Goal: Navigation & Orientation: Go to known website

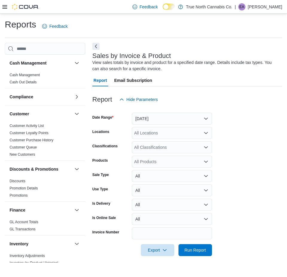
click at [4, 5] on icon at bounding box center [4, 7] width 5 height 4
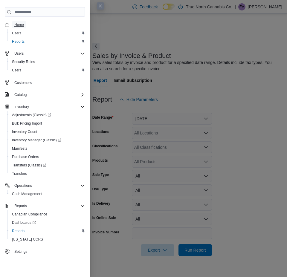
click at [14, 23] on link "Home" at bounding box center [19, 24] width 14 height 7
